Goal: Navigation & Orientation: Find specific page/section

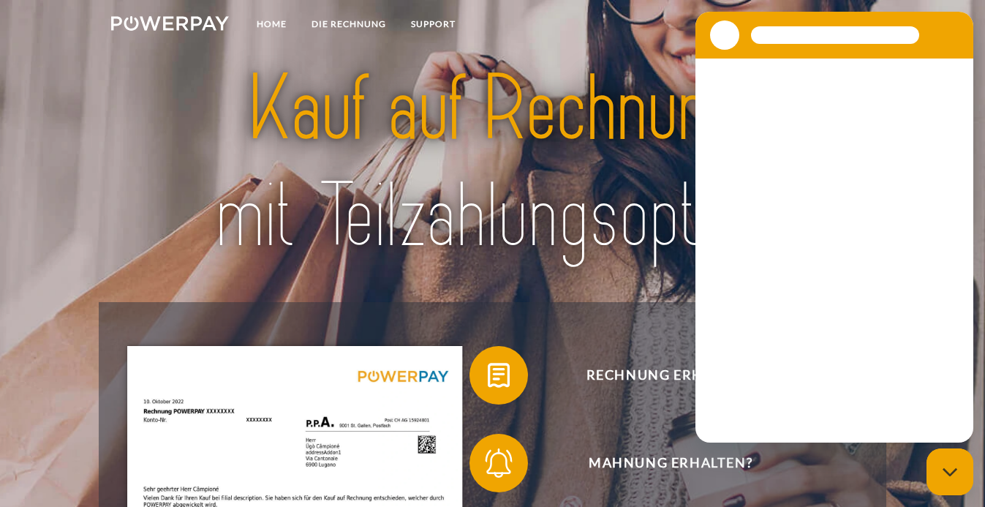
click at [856, 19] on link at bounding box center [865, 25] width 42 height 29
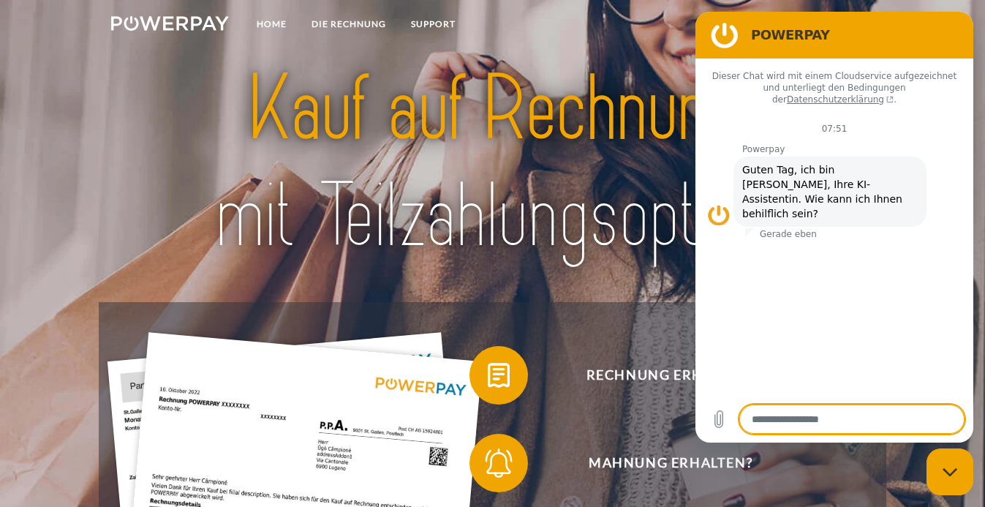
click at [732, 32] on figure at bounding box center [724, 34] width 29 height 29
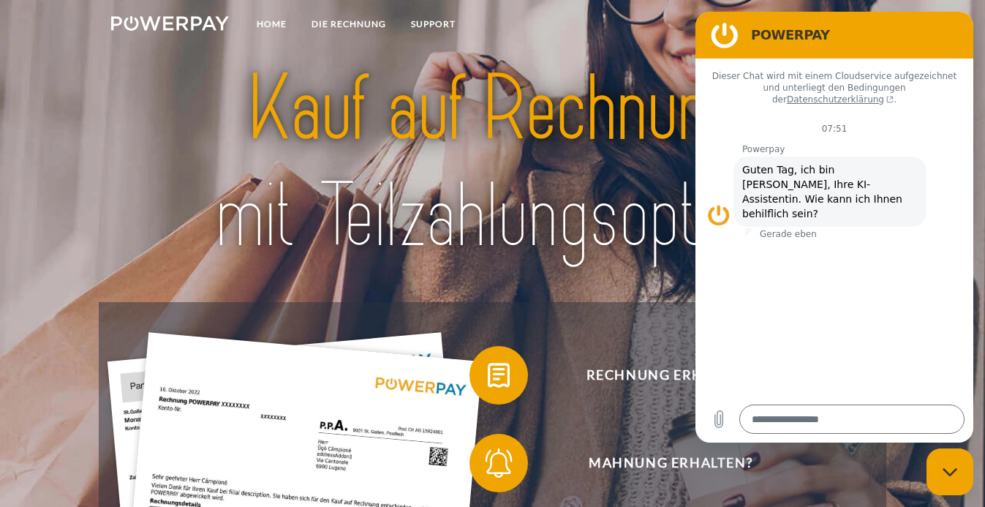
click at [948, 475] on icon "Messaging-Fenster schließen" at bounding box center [949, 471] width 15 height 8
type textarea "*"
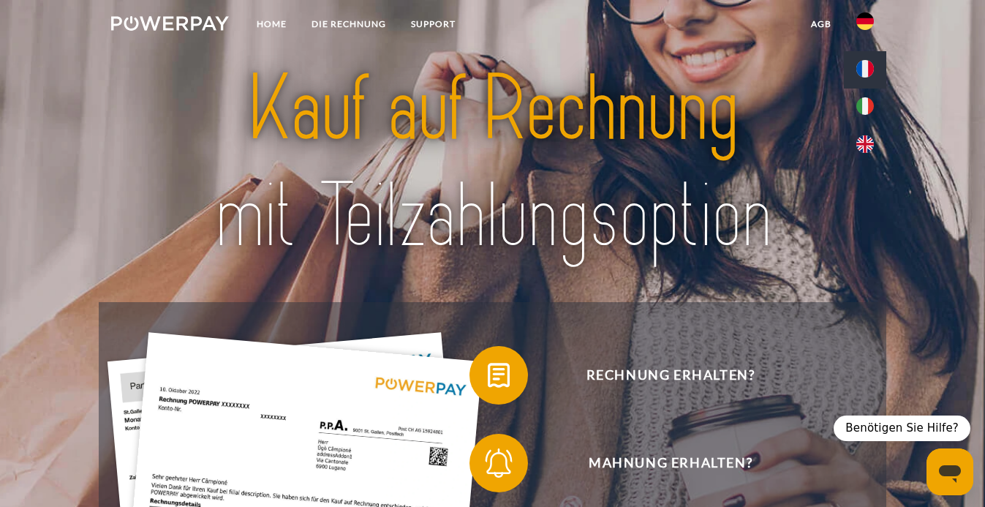
click at [863, 70] on img at bounding box center [866, 69] width 18 height 18
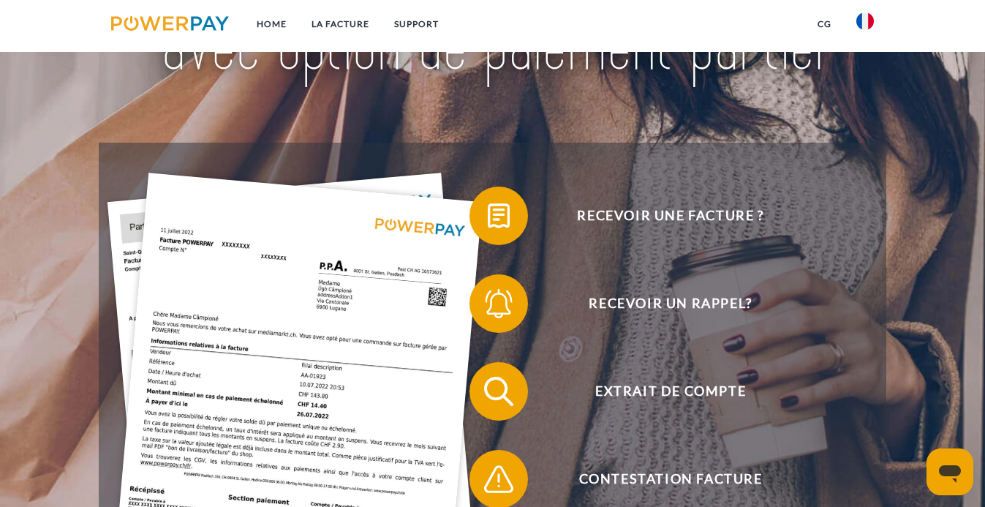
scroll to position [179, 0]
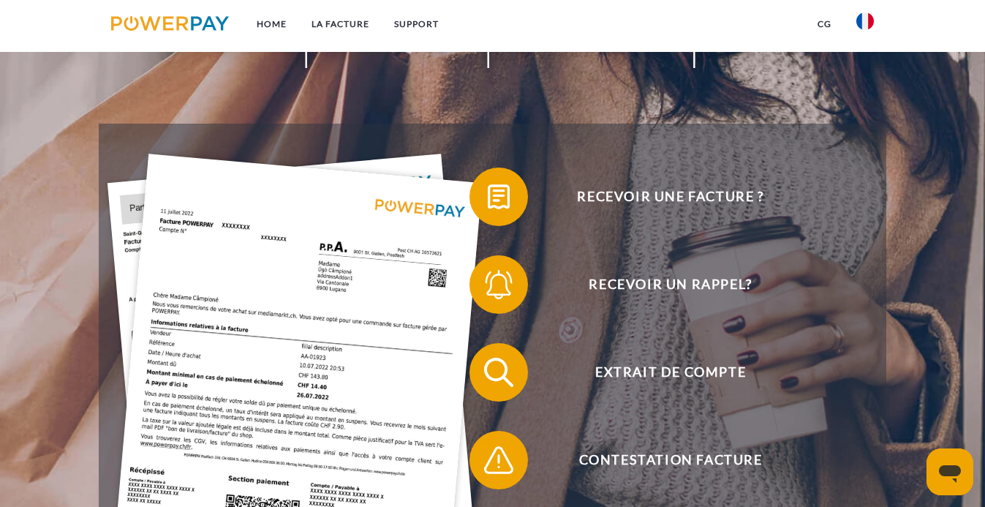
click at [867, 26] on img at bounding box center [866, 21] width 18 height 18
click at [862, 70] on img at bounding box center [866, 69] width 18 height 18
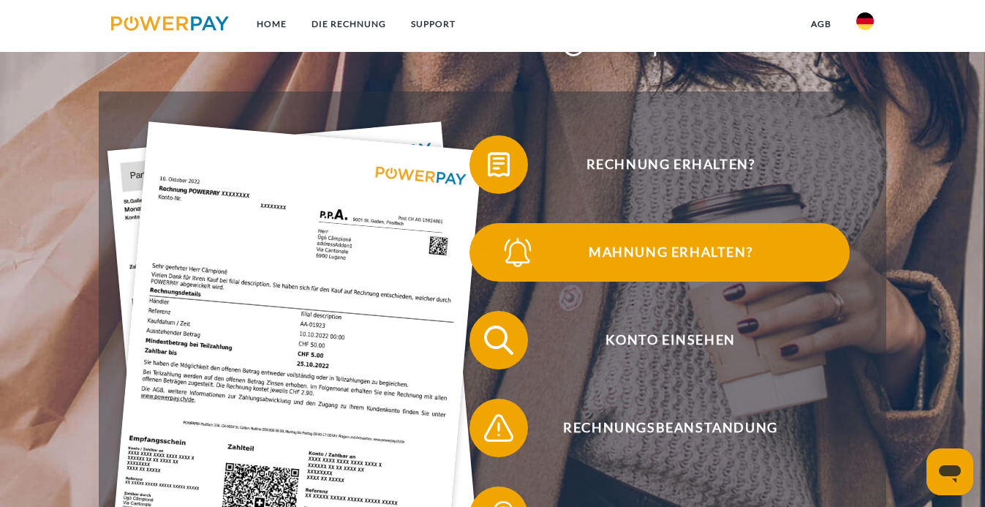
scroll to position [200, 0]
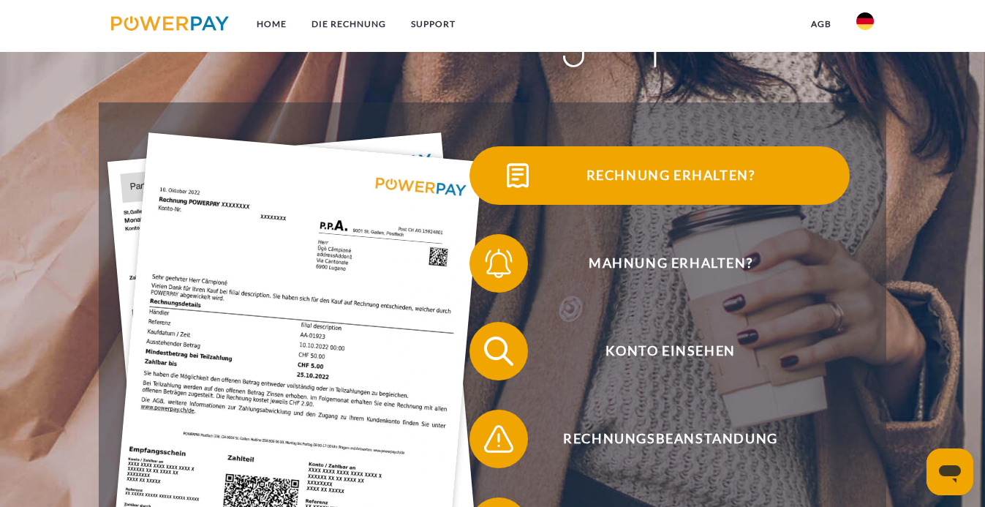
click at [718, 175] on span "Rechnung erhalten?" at bounding box center [671, 175] width 358 height 59
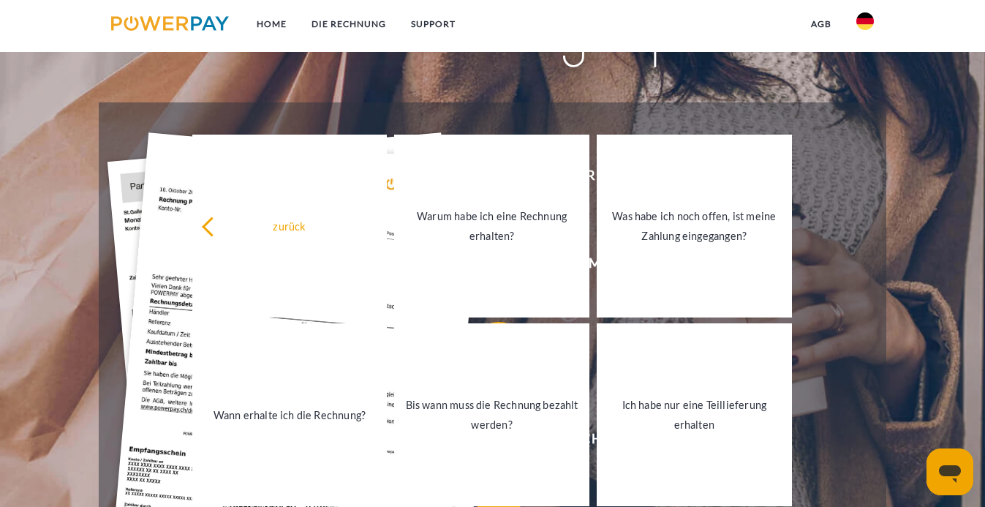
scroll to position [0, 0]
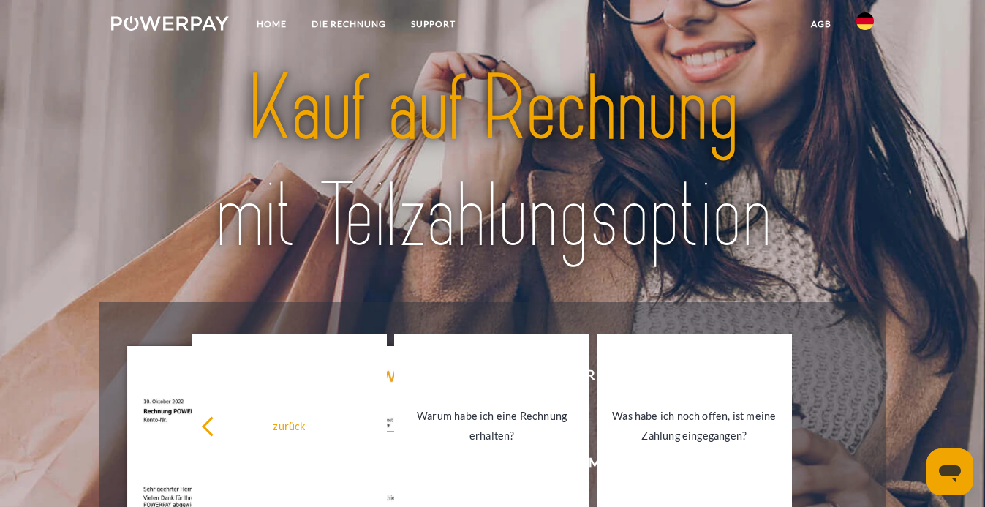
click at [860, 26] on img at bounding box center [866, 21] width 18 height 18
click at [867, 70] on img at bounding box center [866, 69] width 18 height 18
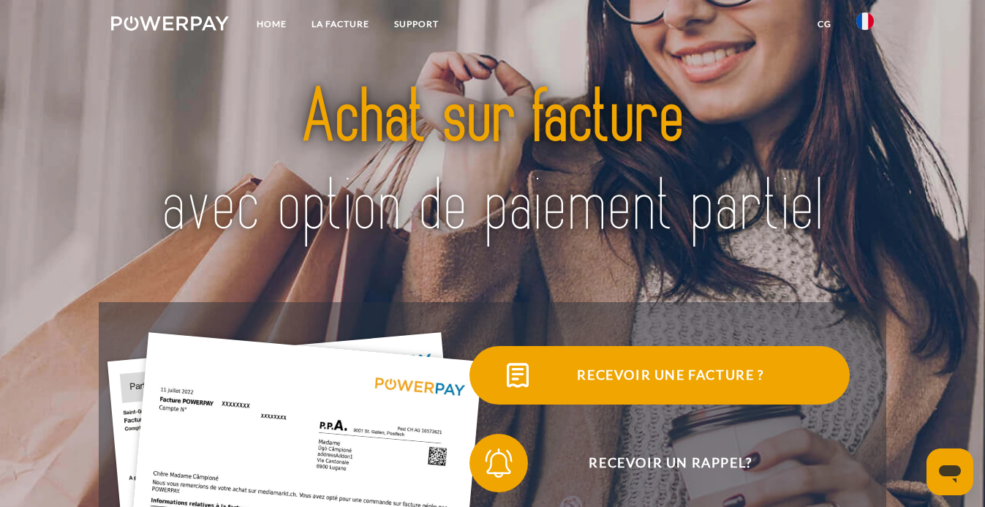
click at [654, 367] on span "Recevoir une facture ?" at bounding box center [671, 375] width 358 height 59
